Goal: Information Seeking & Learning: Learn about a topic

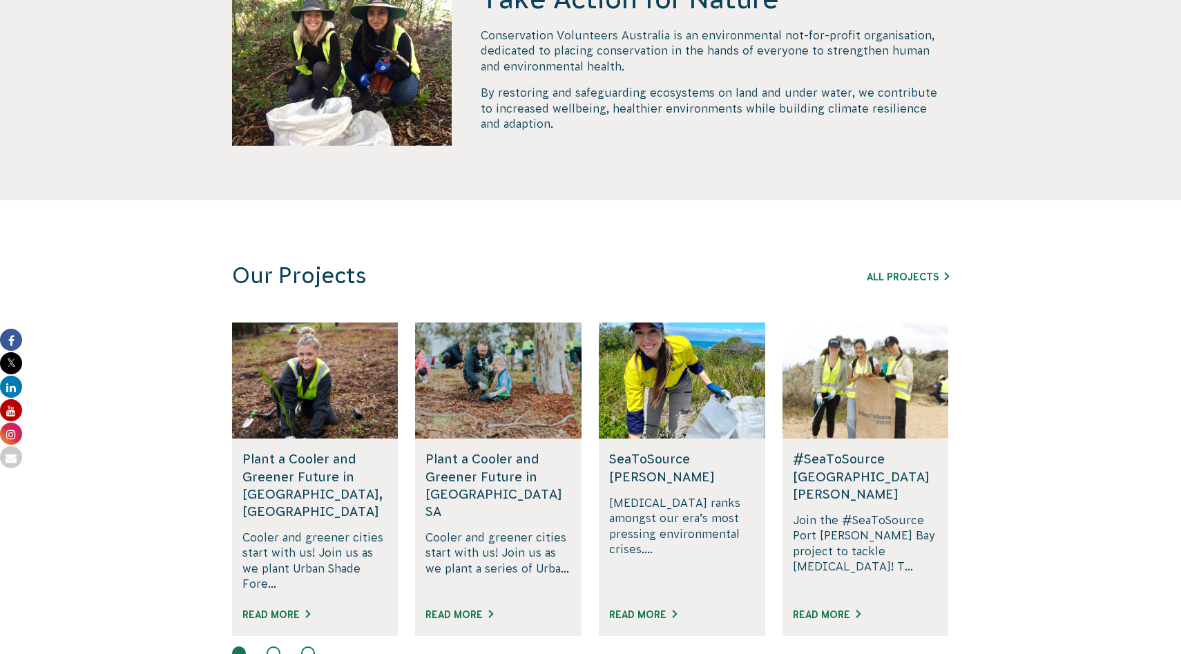
scroll to position [717, 0]
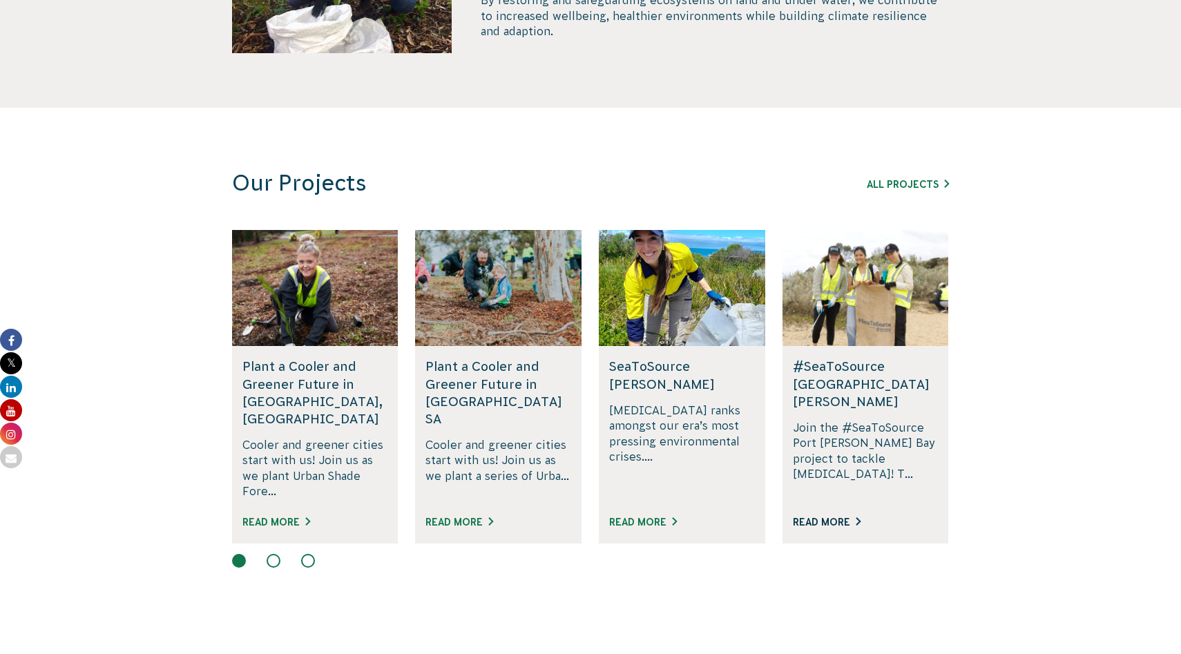
click at [835, 517] on link "Read More" at bounding box center [827, 522] width 68 height 11
click at [270, 554] on button at bounding box center [274, 561] width 14 height 14
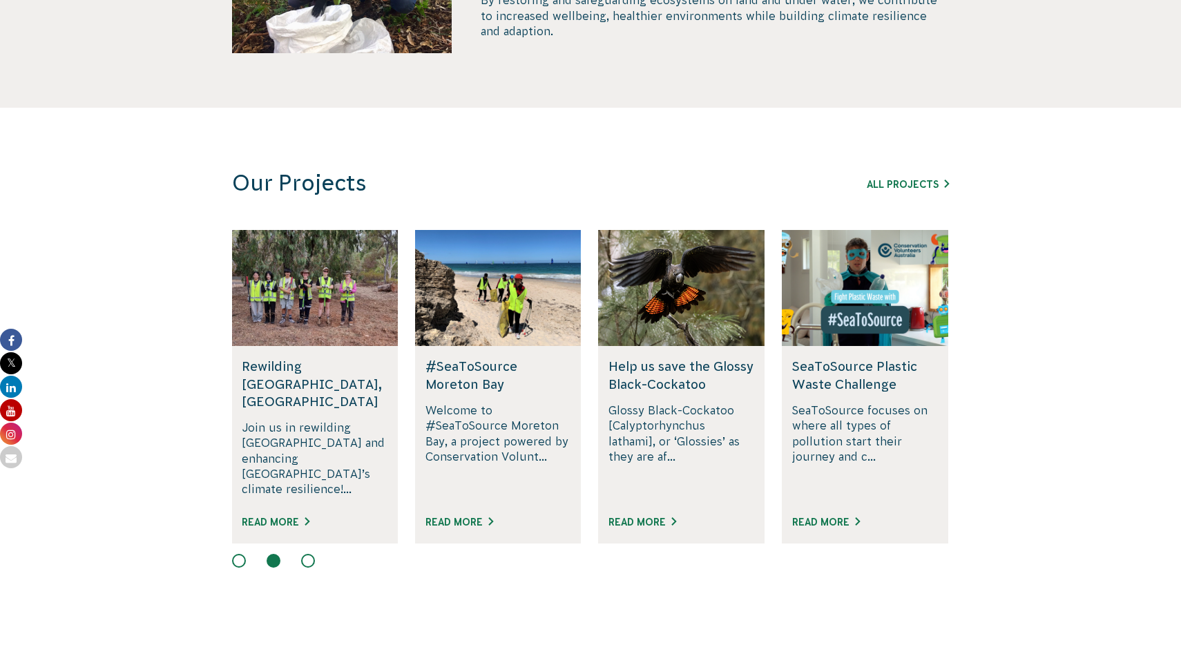
click at [307, 554] on button at bounding box center [308, 561] width 14 height 14
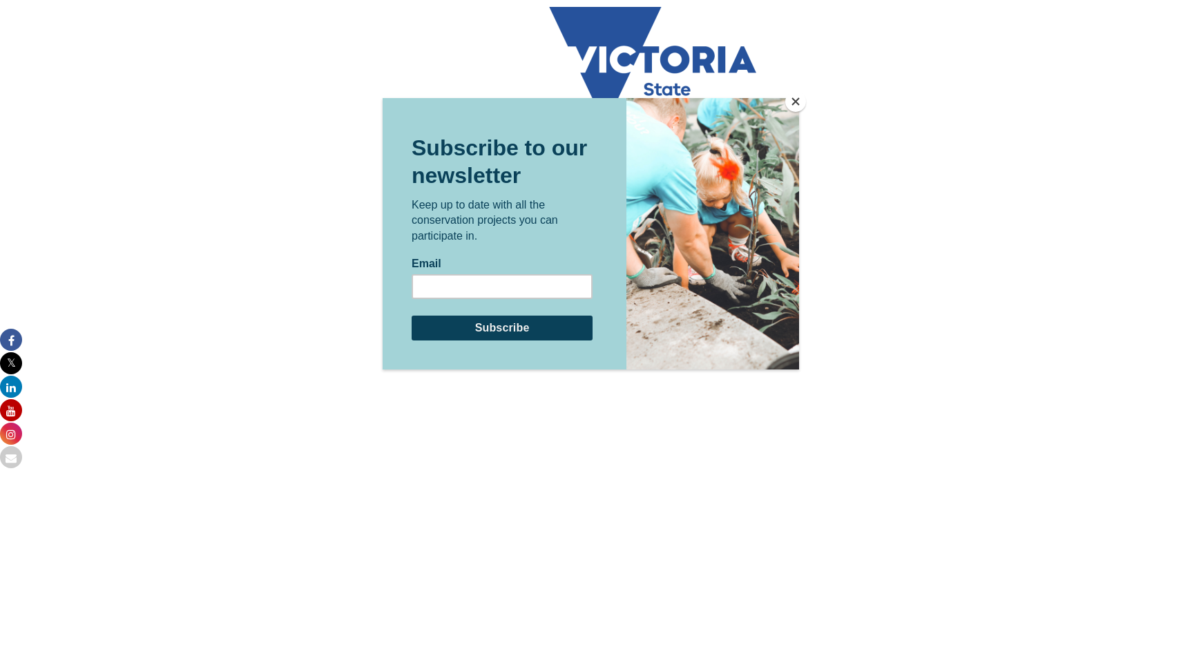
scroll to position [930, 0]
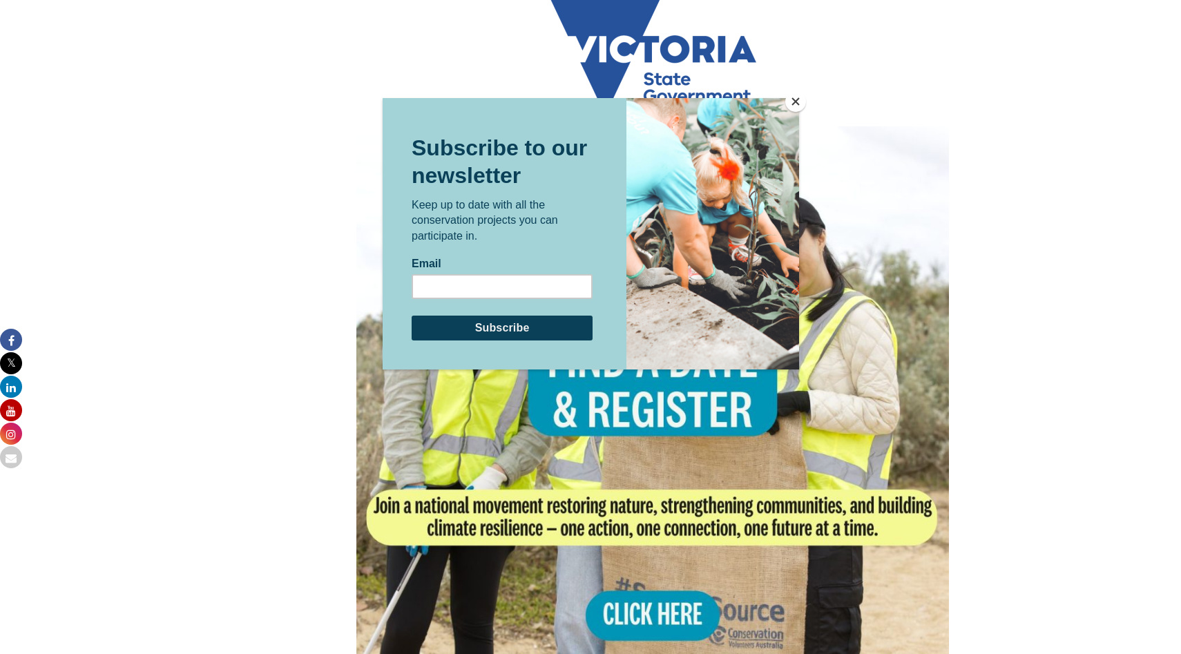
click at [792, 97] on button "Close" at bounding box center [795, 101] width 21 height 21
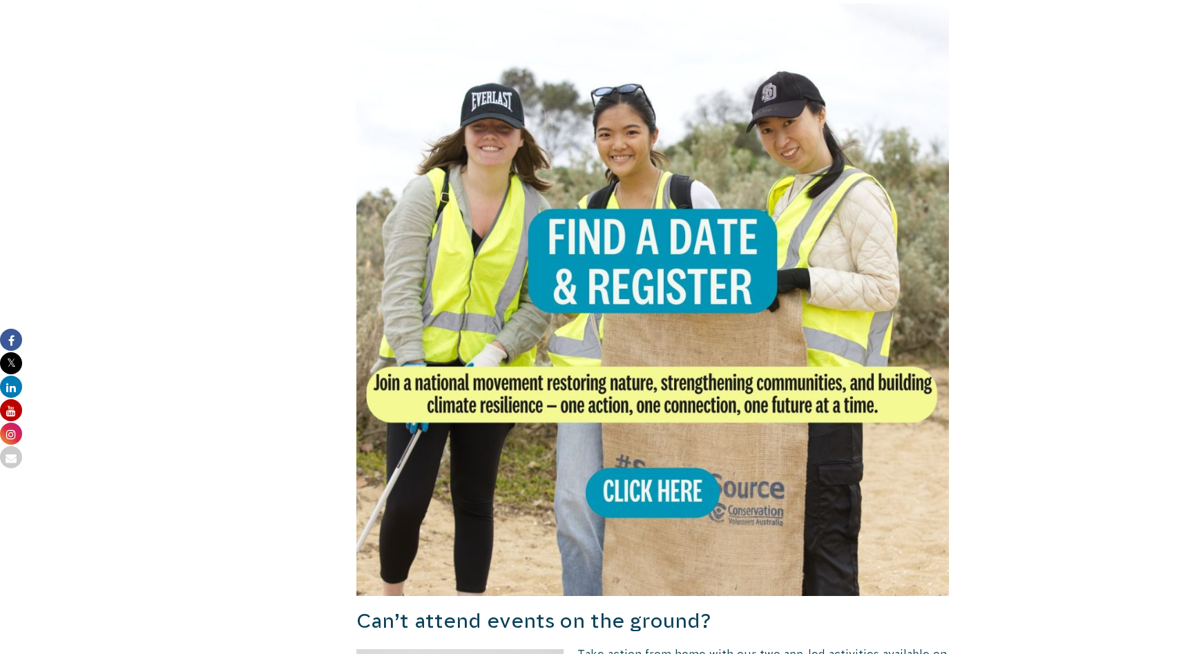
scroll to position [1051, 0]
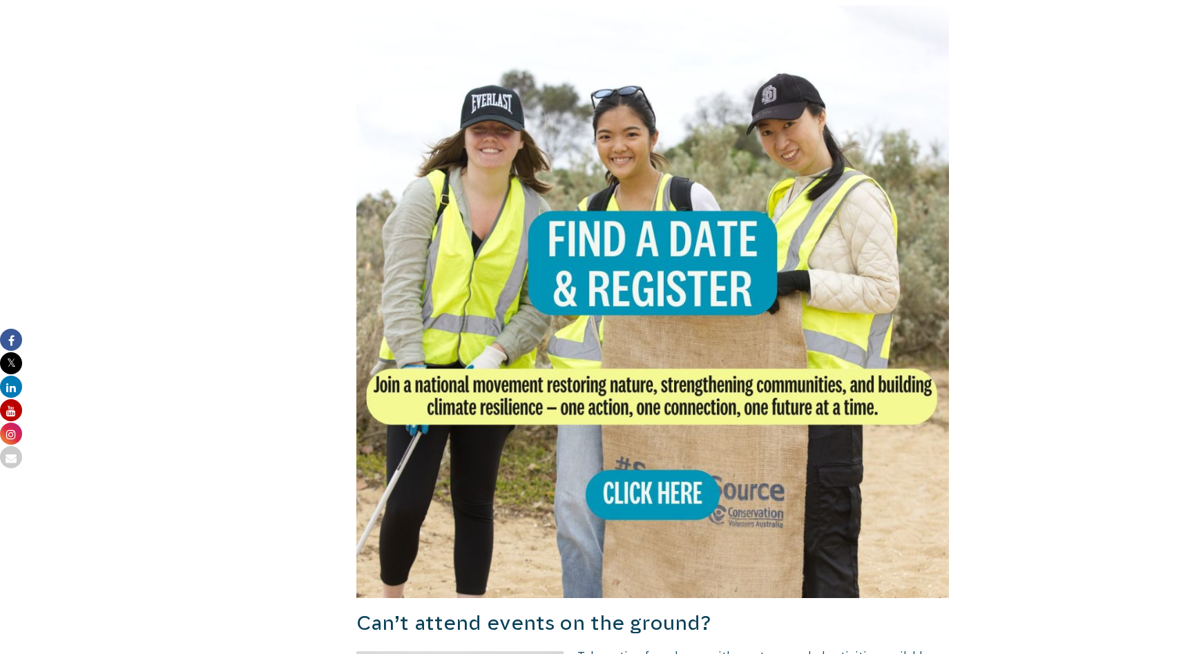
click at [649, 458] on img at bounding box center [652, 302] width 593 height 593
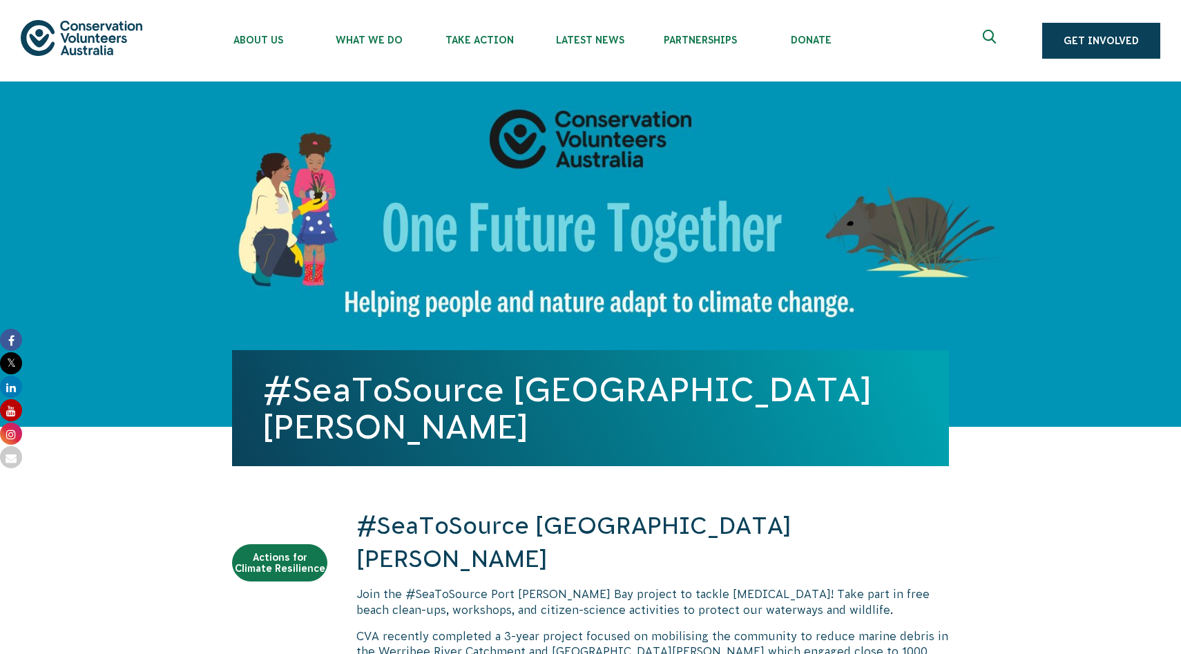
scroll to position [34, 0]
